Goal: Transaction & Acquisition: Purchase product/service

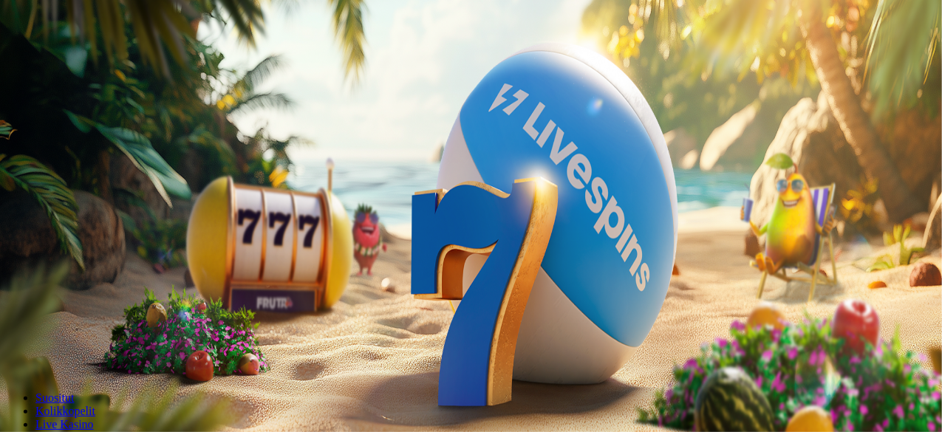
click at [112, 61] on button "Kirjaudu" at bounding box center [102, 54] width 48 height 16
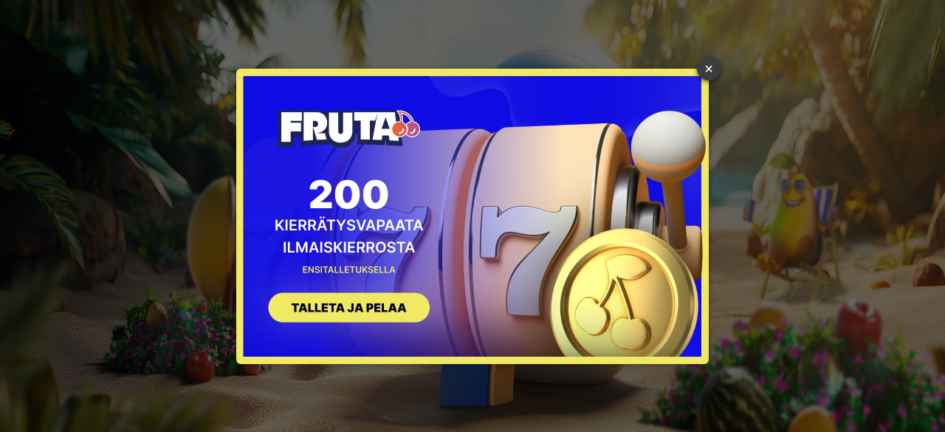
click at [708, 69] on link "×" at bounding box center [709, 69] width 24 height 24
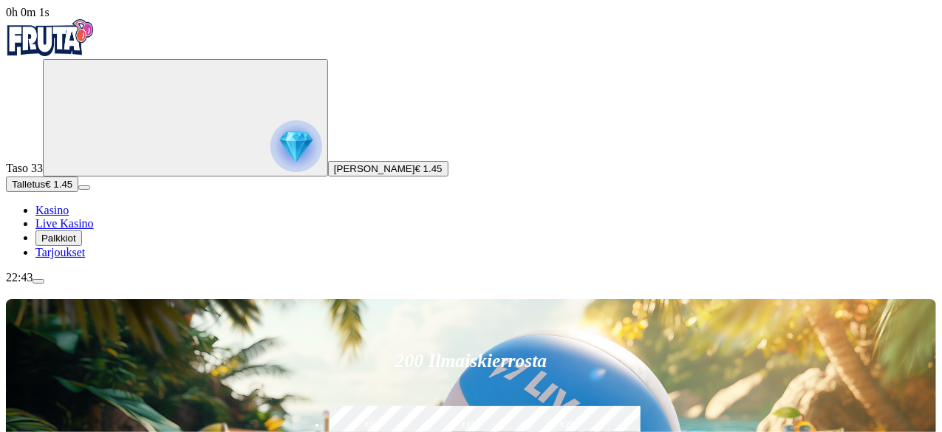
click at [78, 192] on button "Talletus € 1.45" at bounding box center [42, 185] width 72 height 16
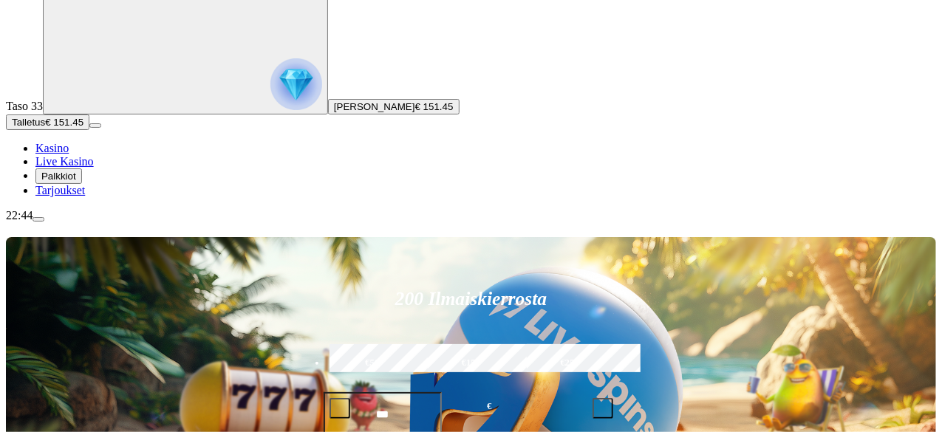
scroll to position [148, 0]
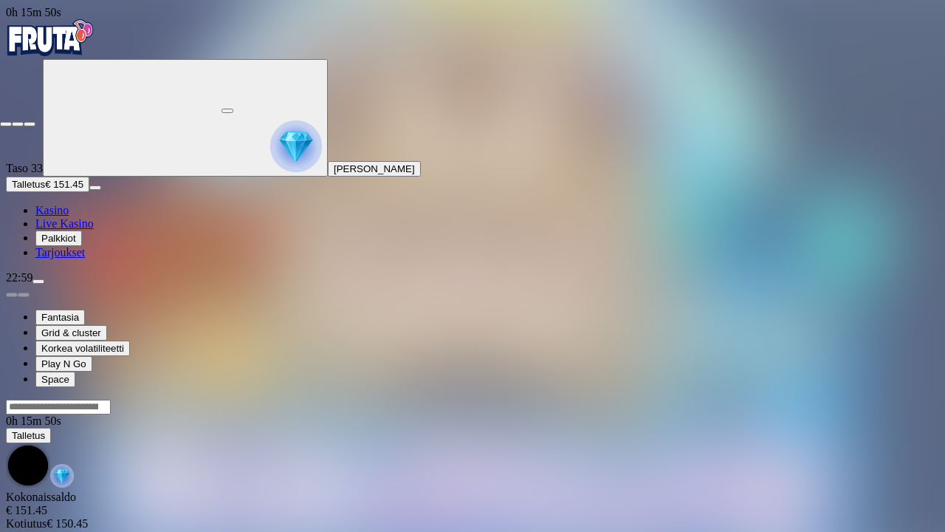
click at [30, 124] on span "fullscreen-exit icon" at bounding box center [30, 124] width 0 height 0
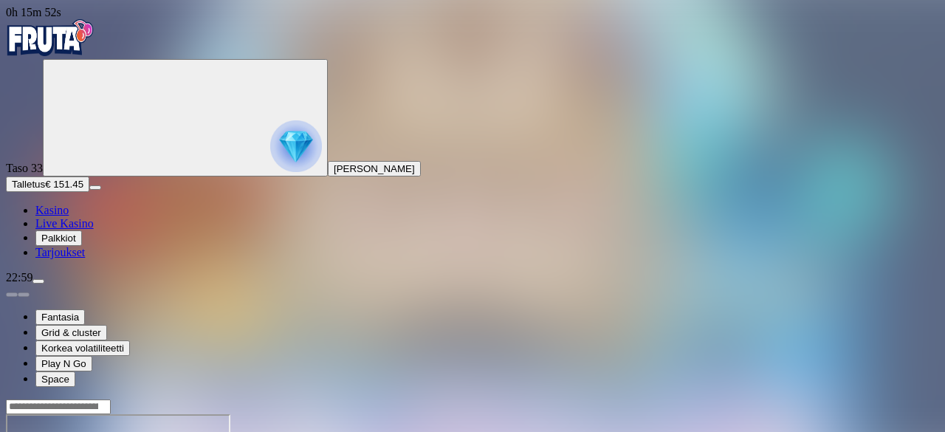
click at [89, 192] on button "Talletus € 151.45" at bounding box center [47, 185] width 83 height 16
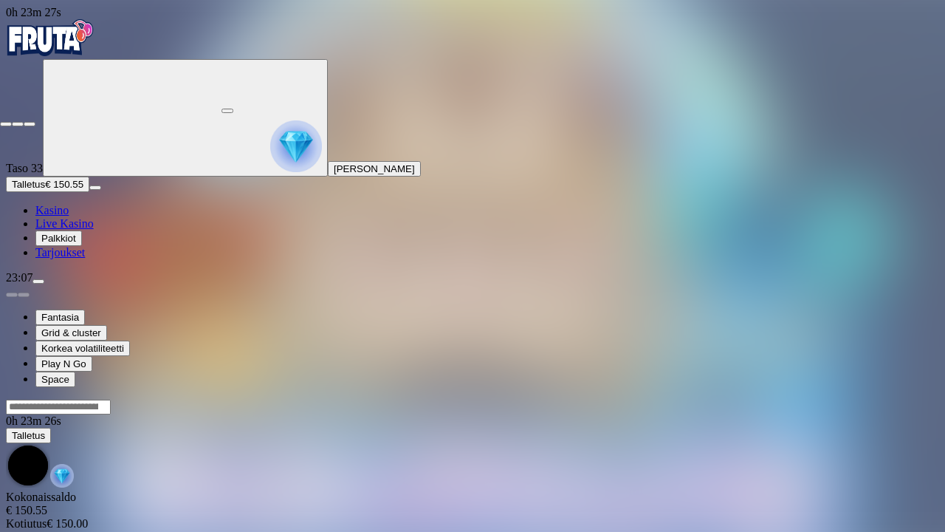
click at [35, 122] on button "button" at bounding box center [30, 124] width 12 height 4
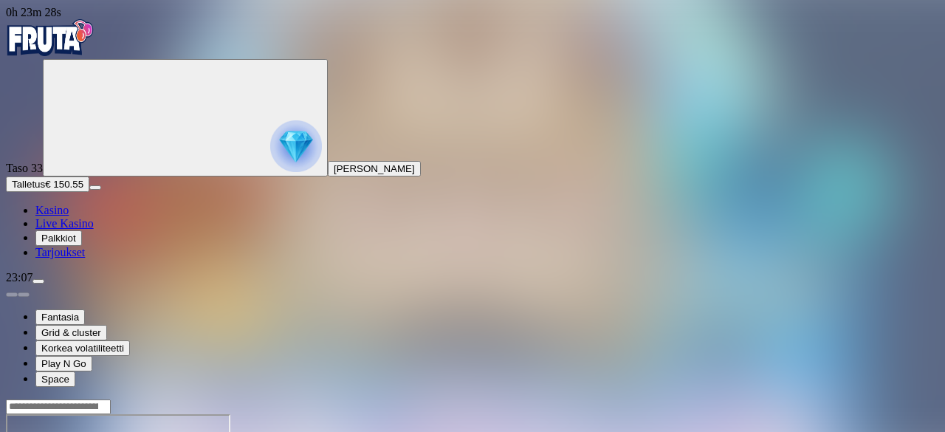
click at [89, 192] on button "Talletus € 150.55" at bounding box center [47, 185] width 83 height 16
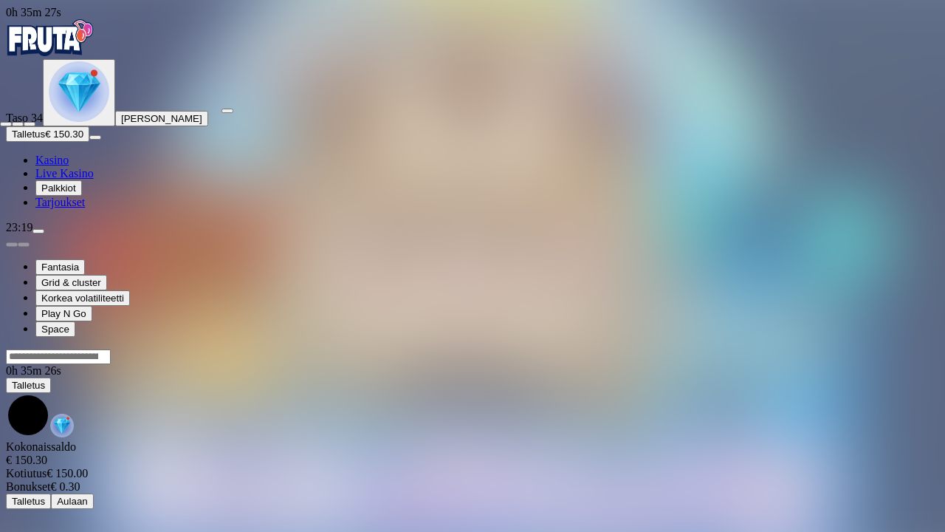
click at [30, 124] on span "fullscreen-exit icon" at bounding box center [30, 124] width 0 height 0
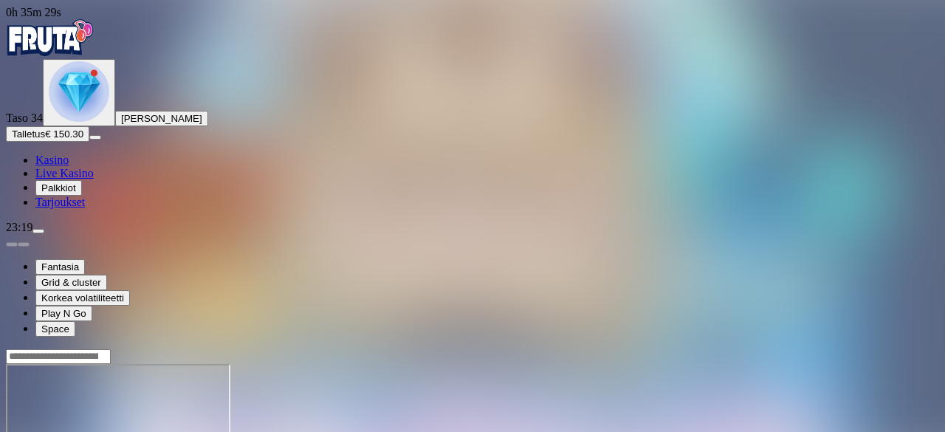
click at [85, 122] on img "Primary" at bounding box center [79, 91] width 61 height 61
click at [38, 231] on span "menu icon" at bounding box center [38, 231] width 0 height 0
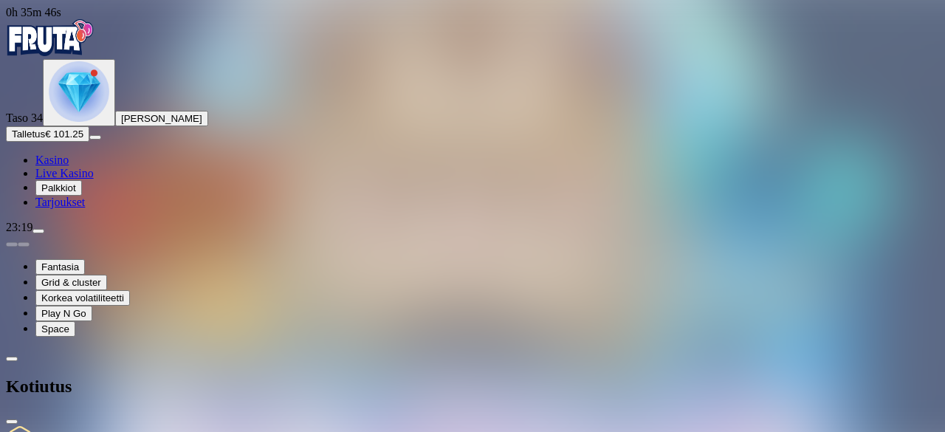
type input "***"
click at [90, 122] on img "Primary" at bounding box center [79, 91] width 61 height 61
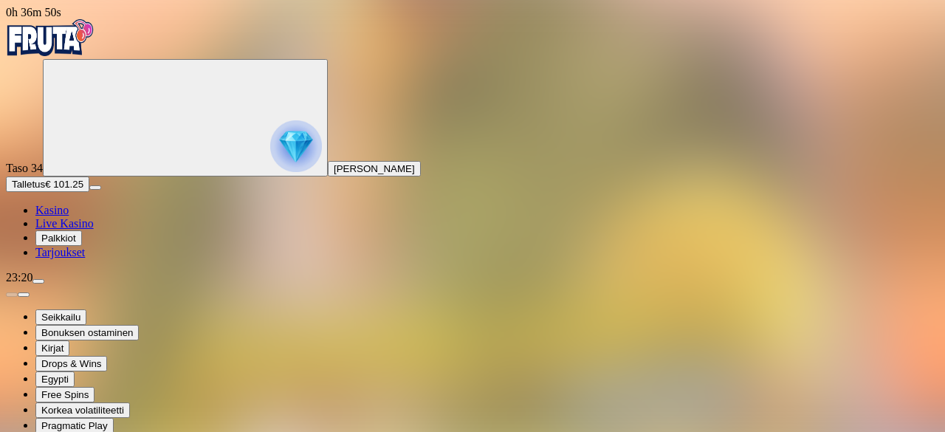
click at [69, 216] on span "Kasino" at bounding box center [51, 210] width 33 height 13
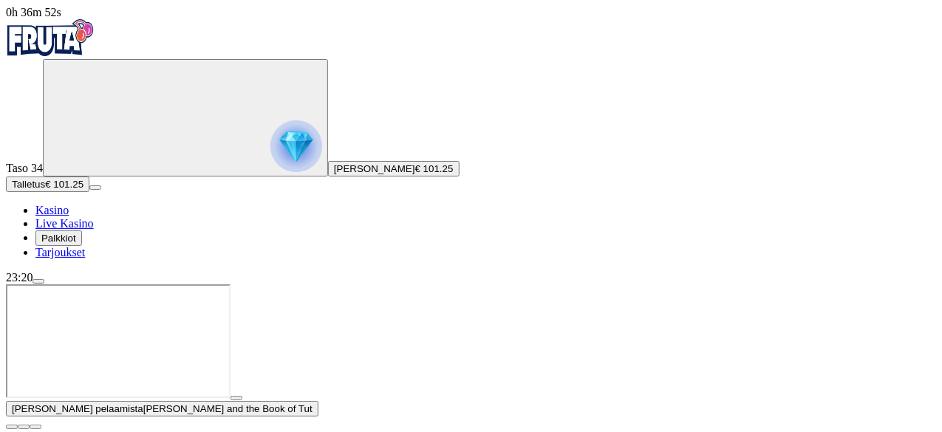
scroll to position [61, 0]
